Goal: Information Seeking & Learning: Learn about a topic

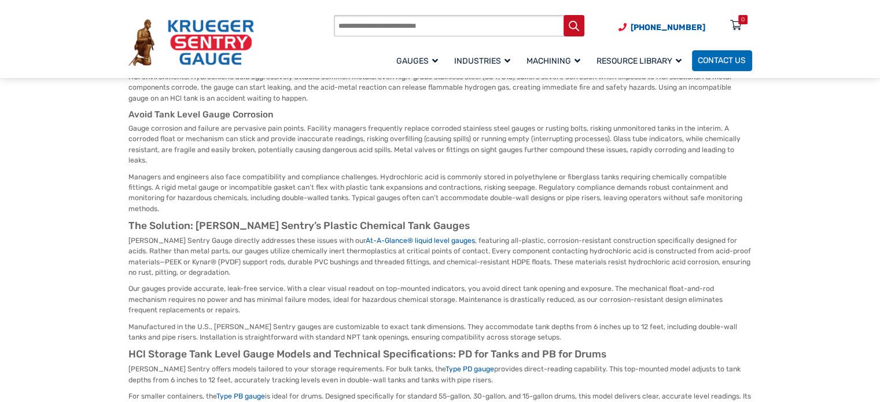
scroll to position [174, 0]
click at [366, 234] on link "At-A-Glance® liquid level gauges" at bounding box center [420, 238] width 109 height 8
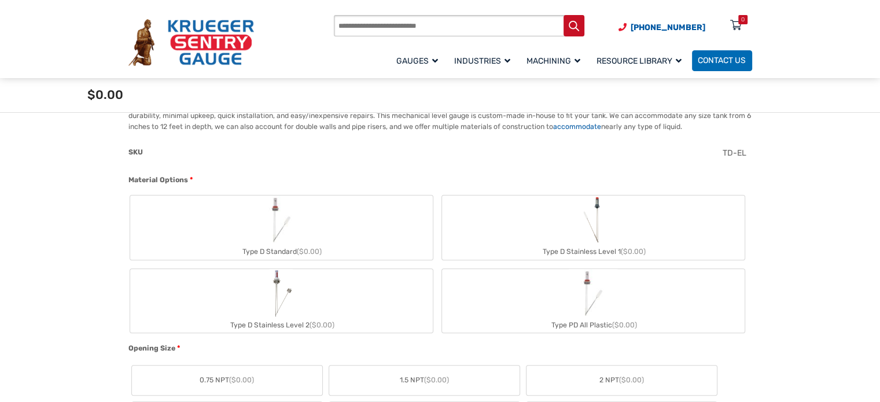
scroll to position [347, 0]
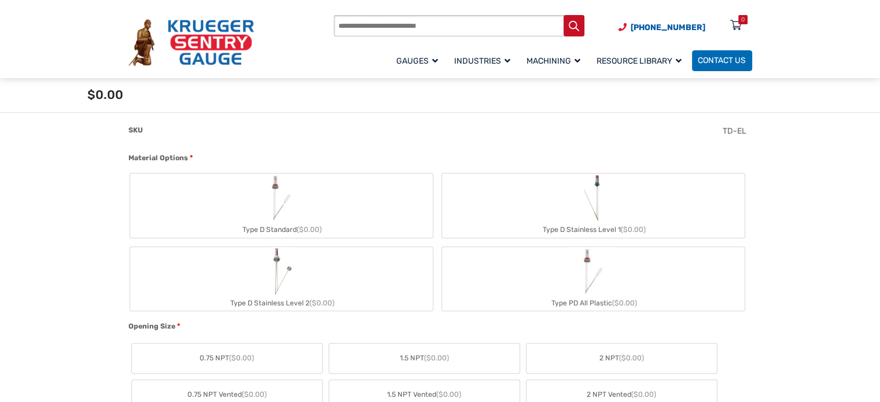
click at [571, 264] on img "Type PD All Plastic" at bounding box center [593, 271] width 49 height 49
type input "**"
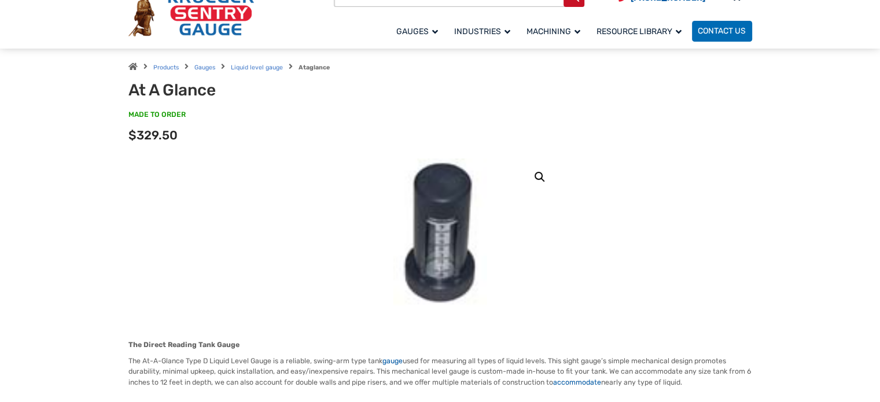
scroll to position [0, 0]
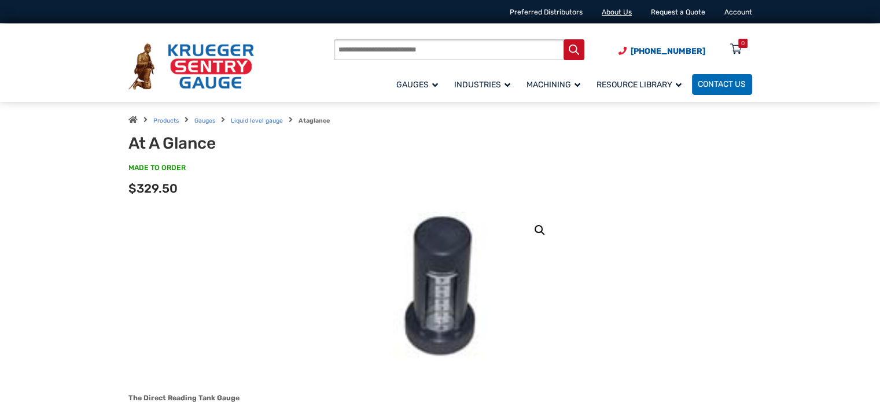
click at [613, 12] on link "About Us" at bounding box center [617, 12] width 30 height 8
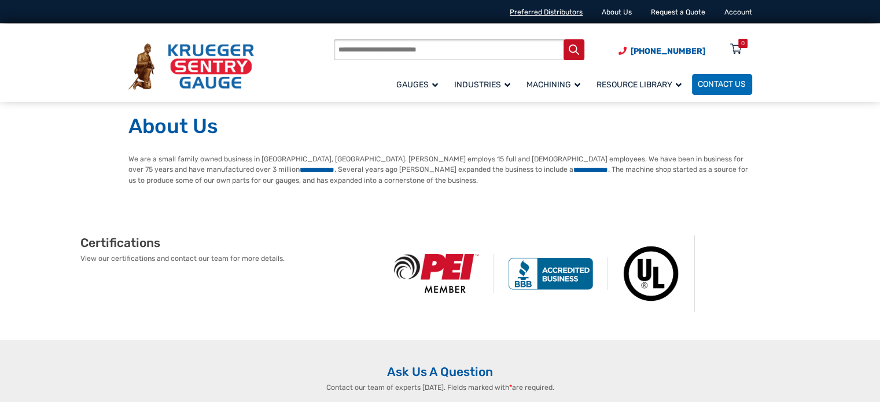
click at [565, 11] on link "Preferred Distributors" at bounding box center [546, 12] width 73 height 8
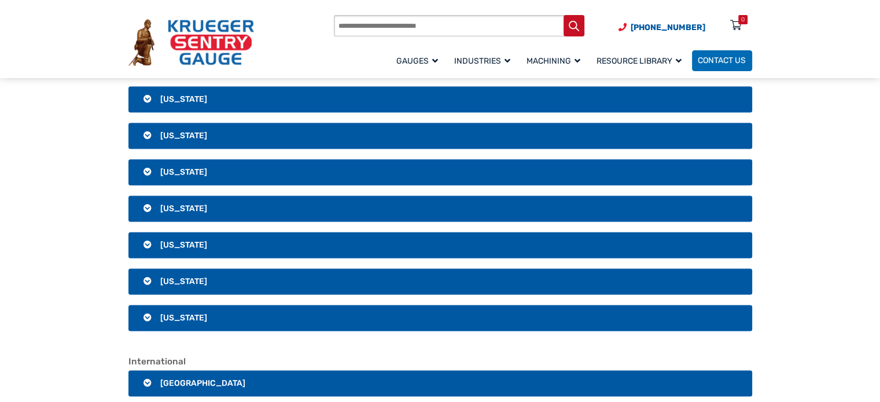
scroll to position [1967, 0]
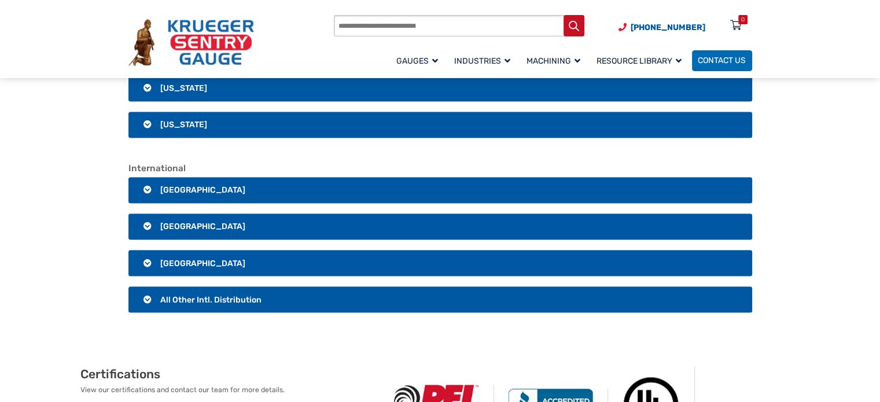
click at [242, 313] on h3 "All Other Intl. Distribution" at bounding box center [440, 299] width 624 height 27
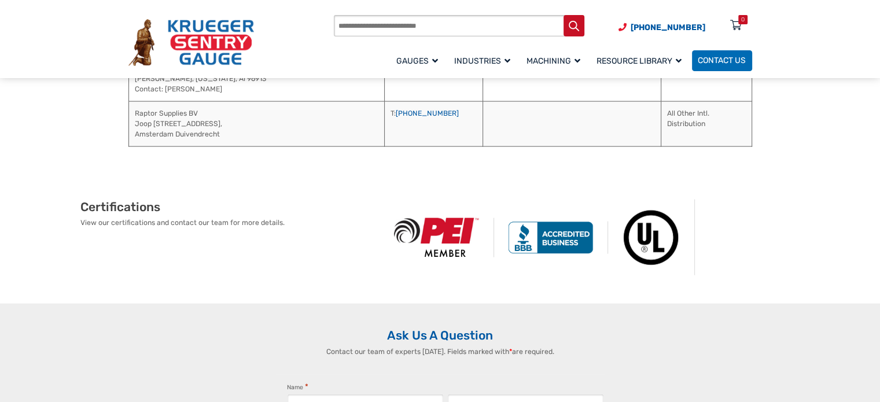
scroll to position [2661, 0]
